Goal: Check status: Check status

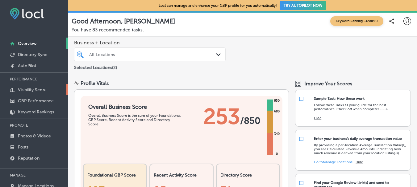
click at [42, 88] on p "Visibility Score" at bounding box center [32, 89] width 29 height 5
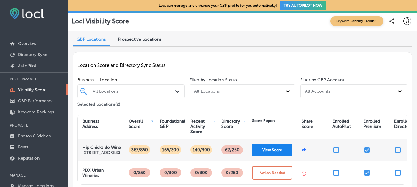
click at [273, 153] on button "View Score" at bounding box center [272, 150] width 40 height 12
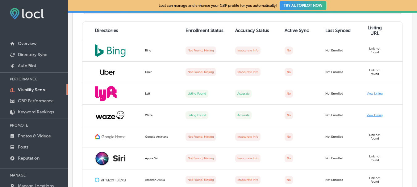
scroll to position [524, 0]
